Goal: Task Accomplishment & Management: Complete application form

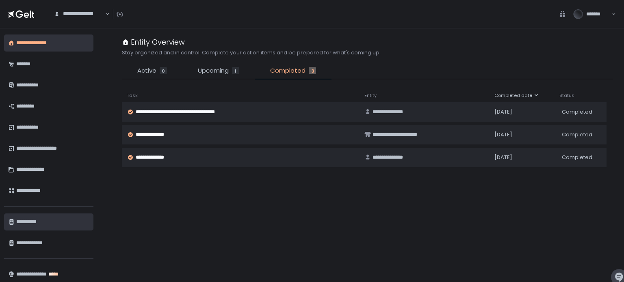
click at [26, 221] on div "**********" at bounding box center [51, 222] width 71 height 14
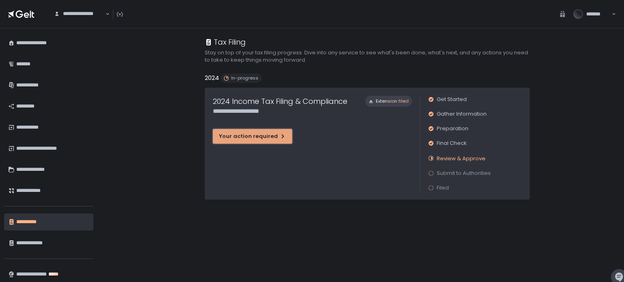
click at [244, 136] on div "Your action required" at bounding box center [252, 136] width 67 height 7
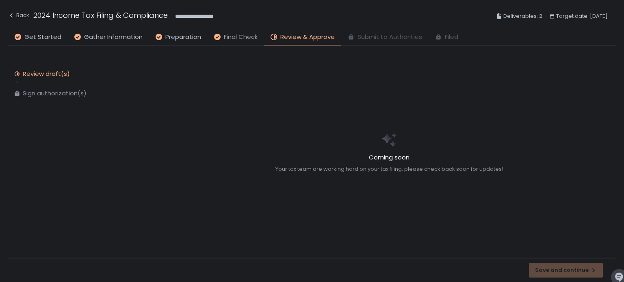
click at [229, 40] on span "Final Check" at bounding box center [241, 37] width 34 height 9
